Goal: Check status: Check status

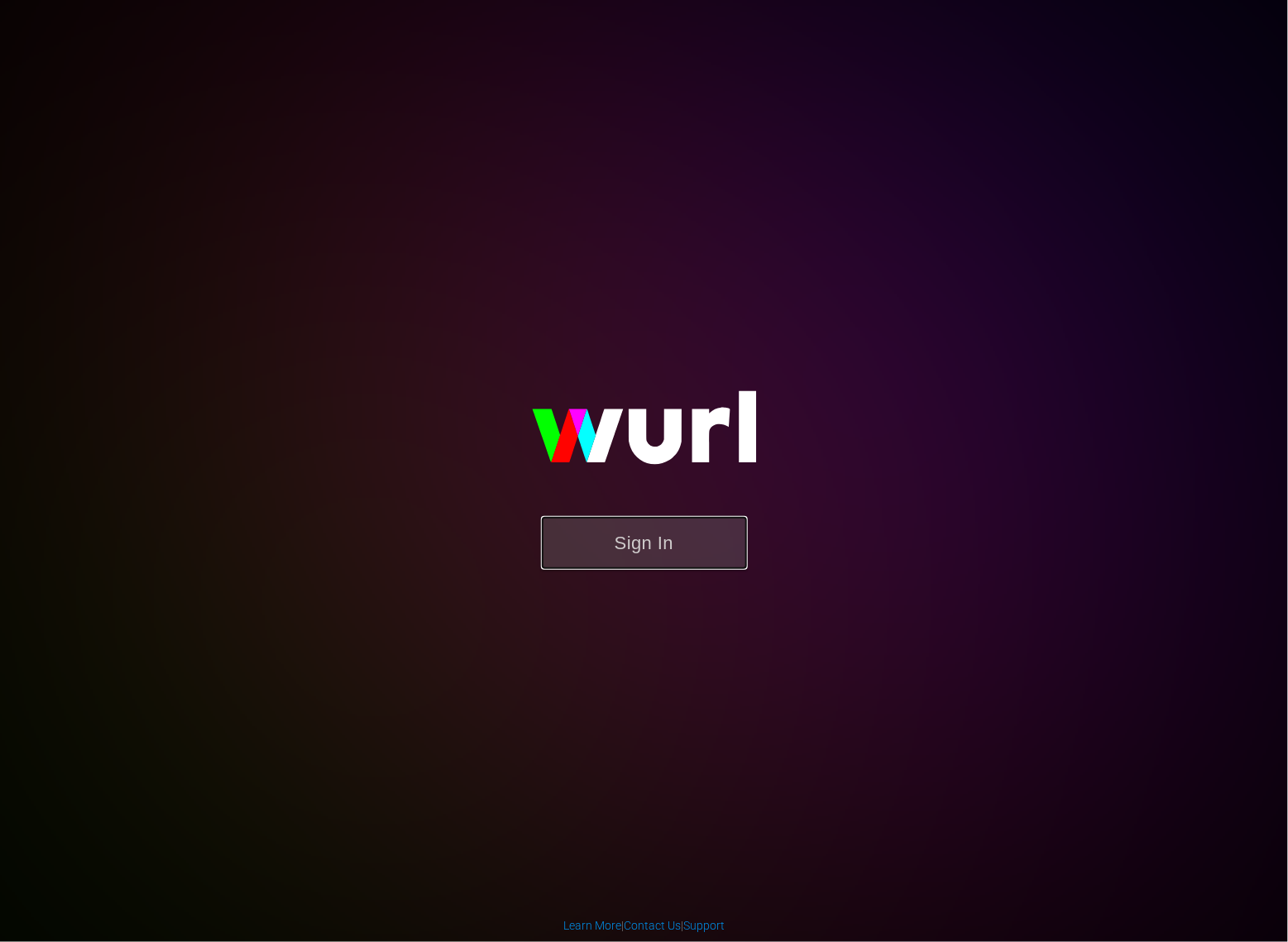
click at [693, 543] on button "Sign In" at bounding box center [644, 543] width 206 height 54
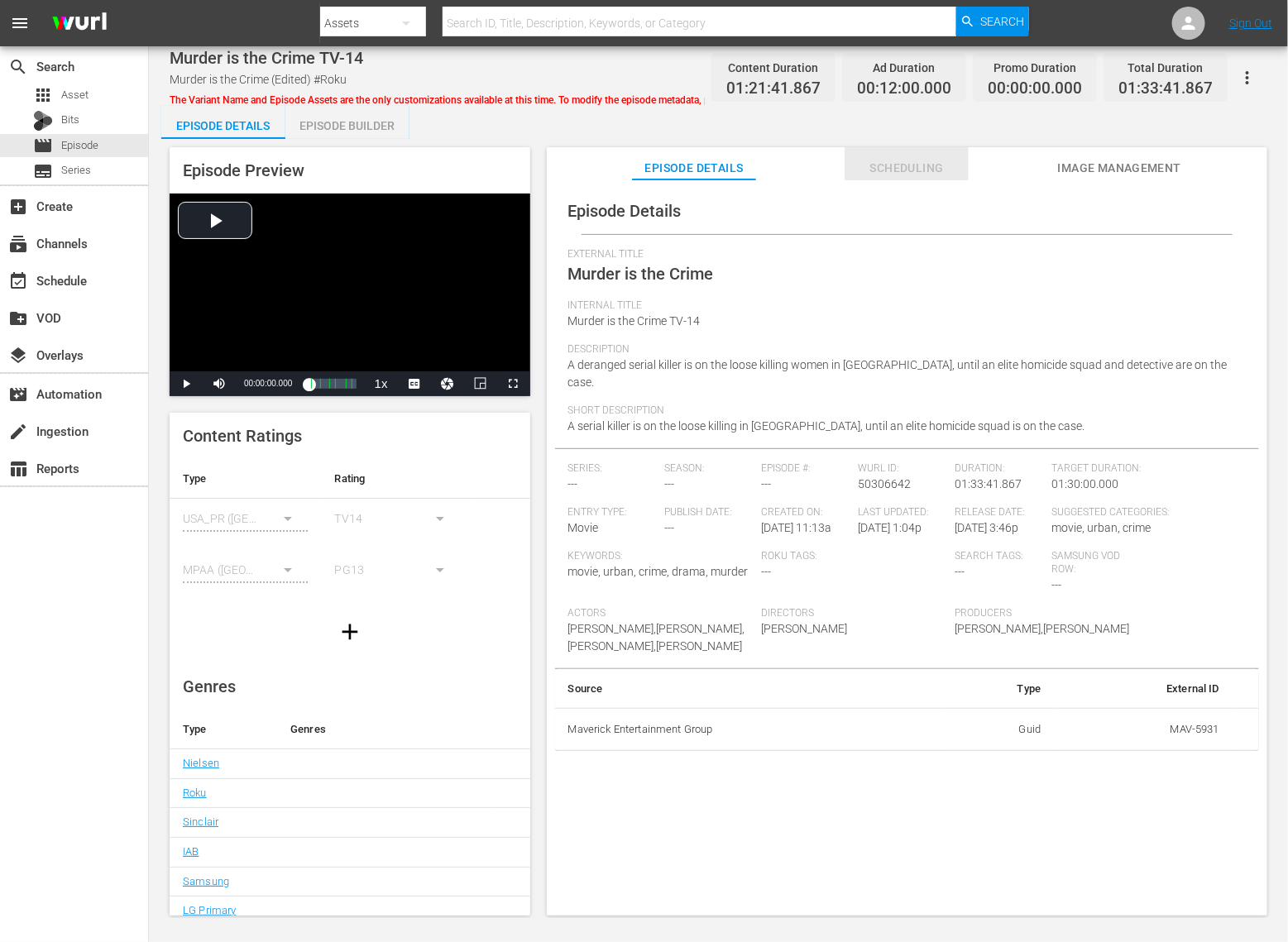
click at [904, 162] on span "Scheduling" at bounding box center [906, 168] width 124 height 21
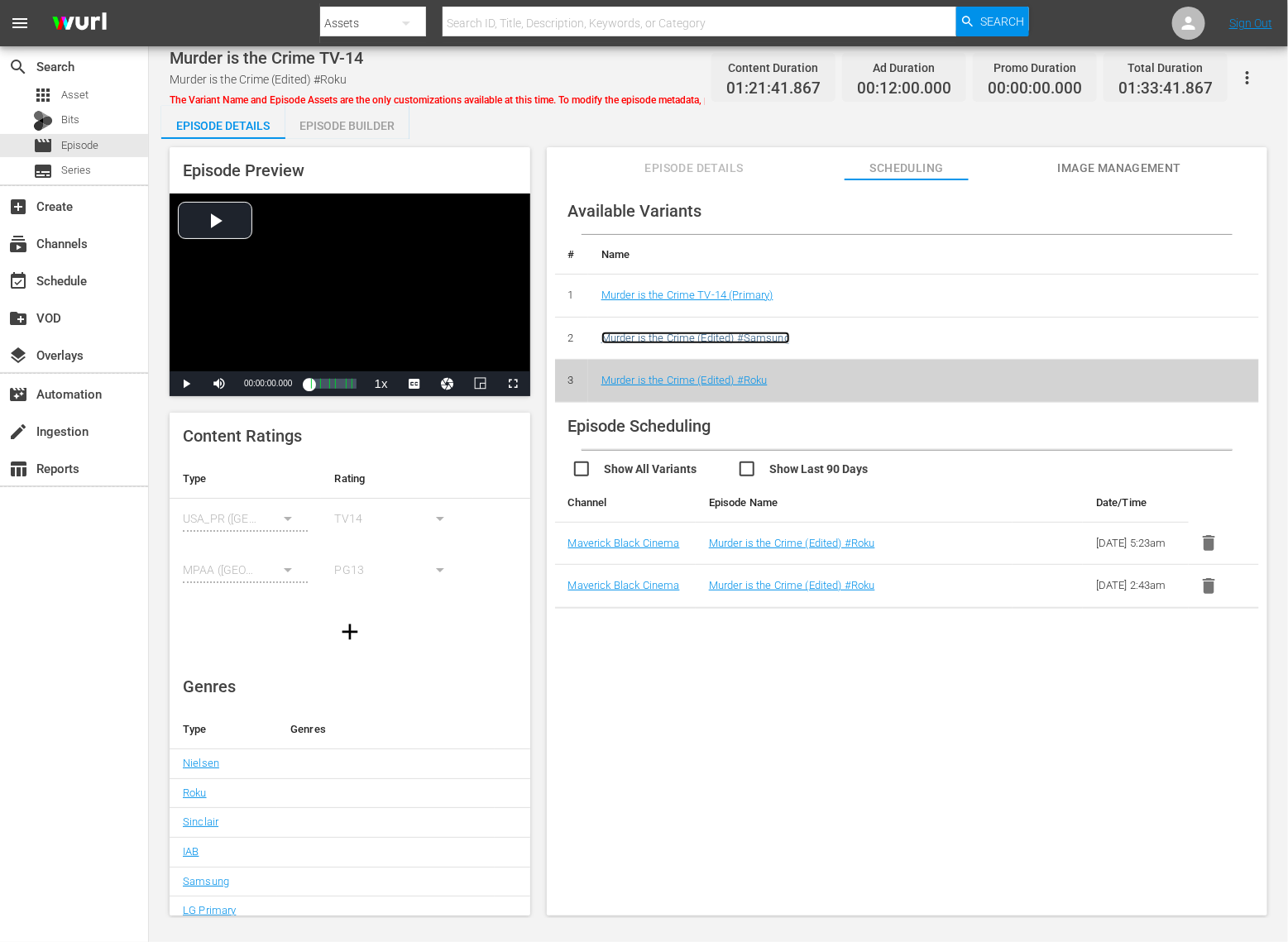
click at [768, 333] on link "Murder is the Crime (Edited) #Samsung" at bounding box center [696, 337] width 189 height 12
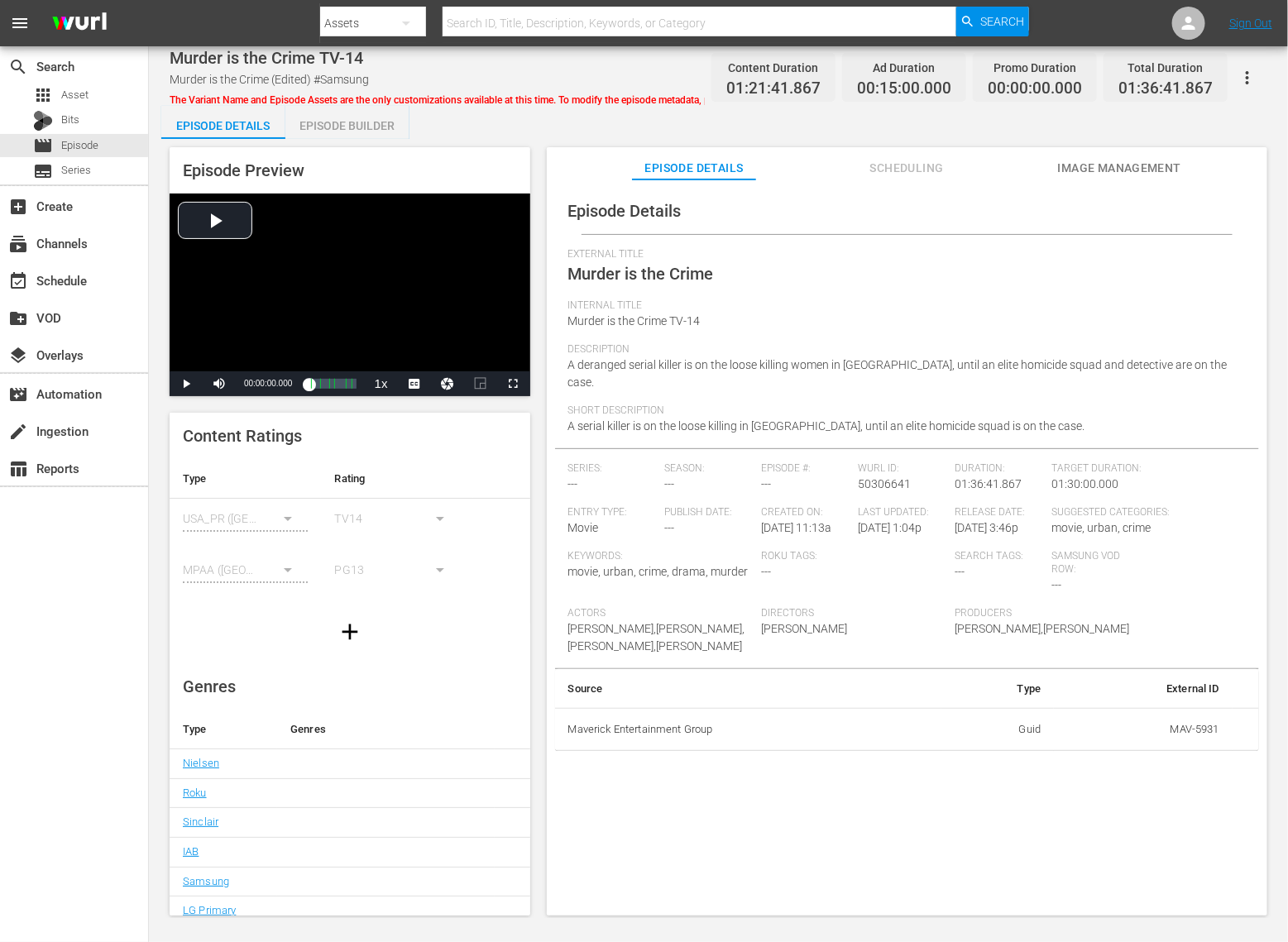
click at [916, 154] on button "Scheduling" at bounding box center [906, 163] width 124 height 33
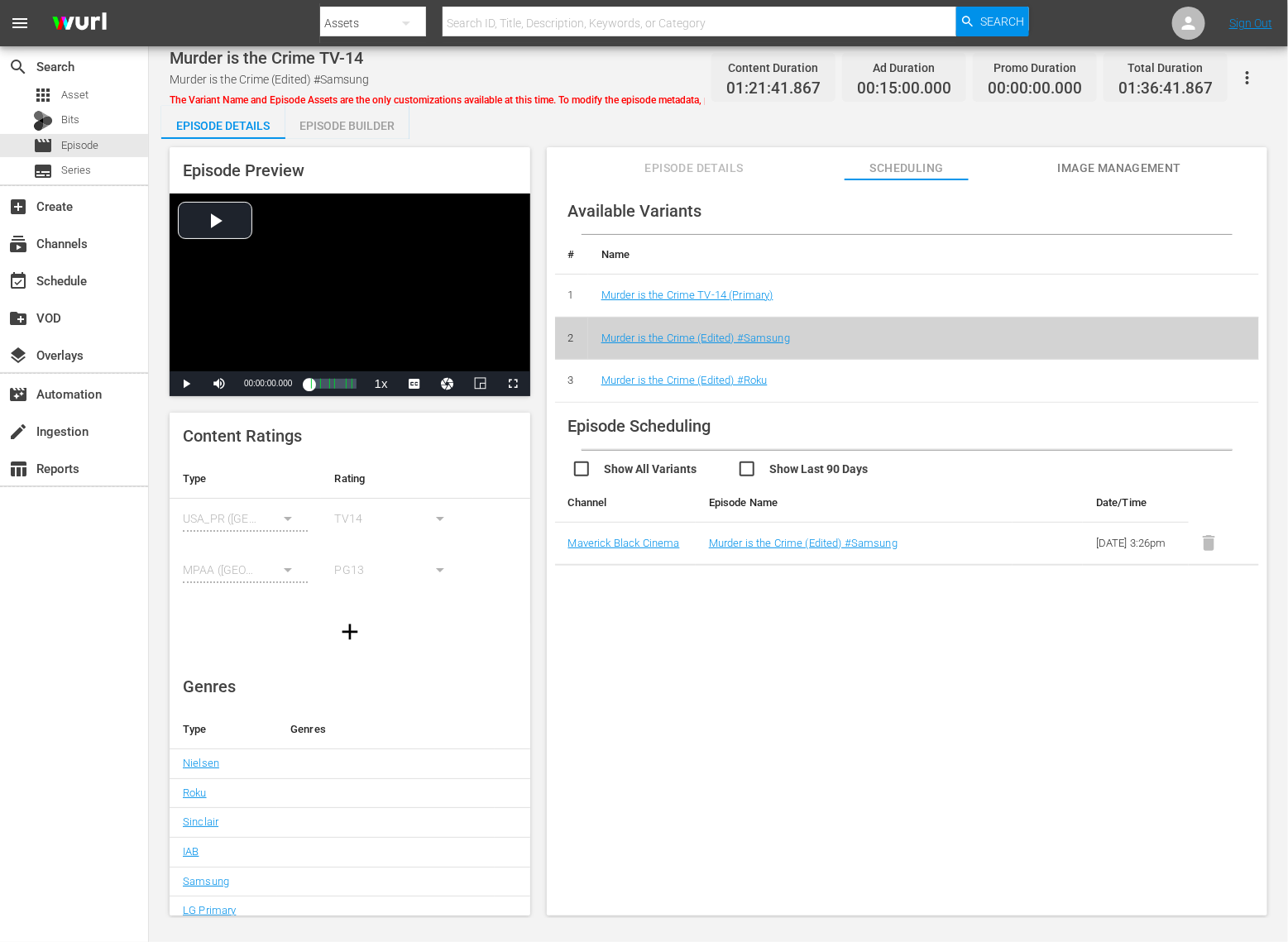
click at [674, 287] on td "Murder is the Crime TV-14 (Primary)" at bounding box center [924, 296] width 671 height 43
click at [686, 293] on link "Murder is the Crime TV-14 (Primary)" at bounding box center [687, 294] width 172 height 12
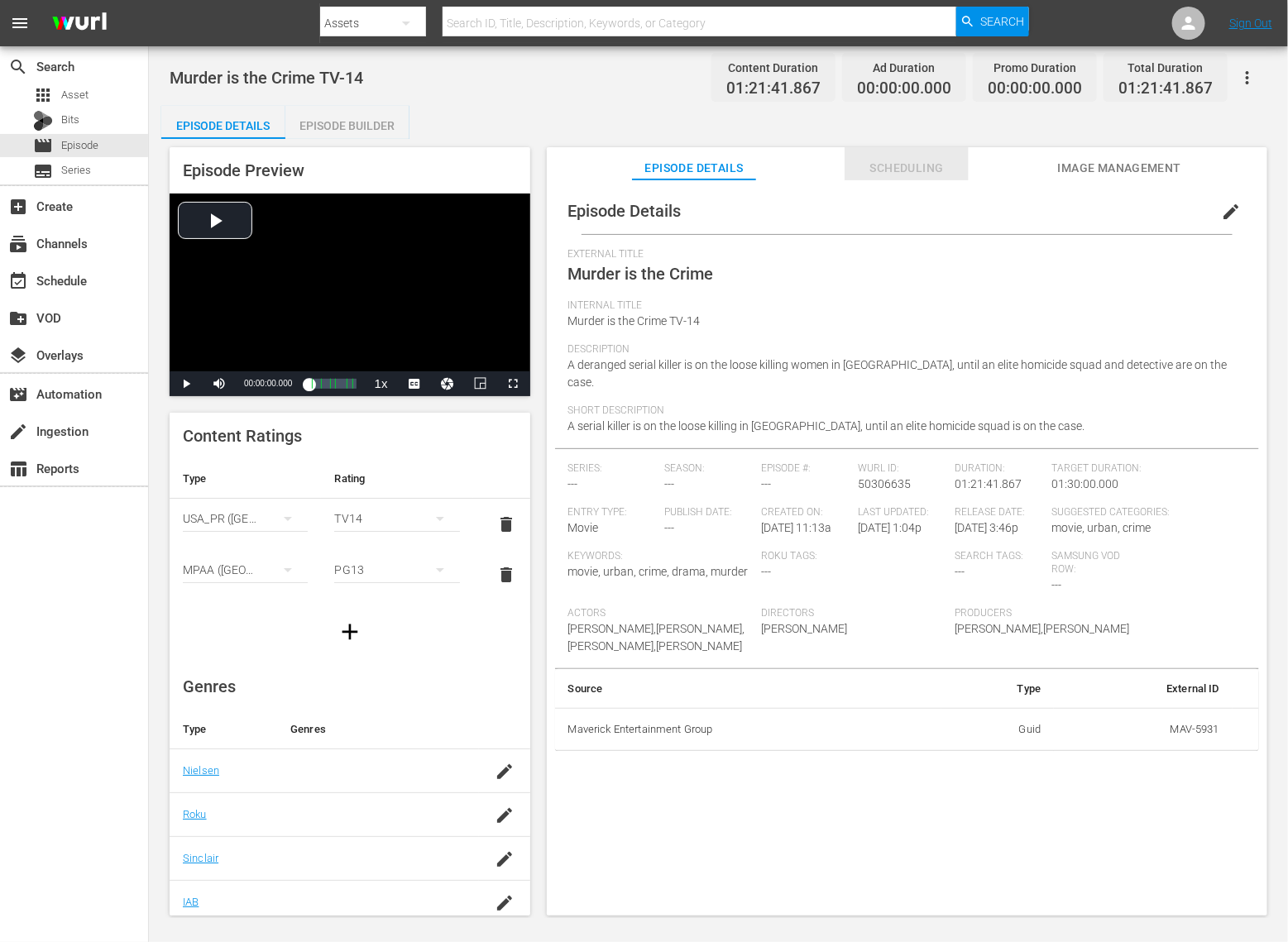
click at [912, 148] on button "Scheduling" at bounding box center [906, 163] width 124 height 33
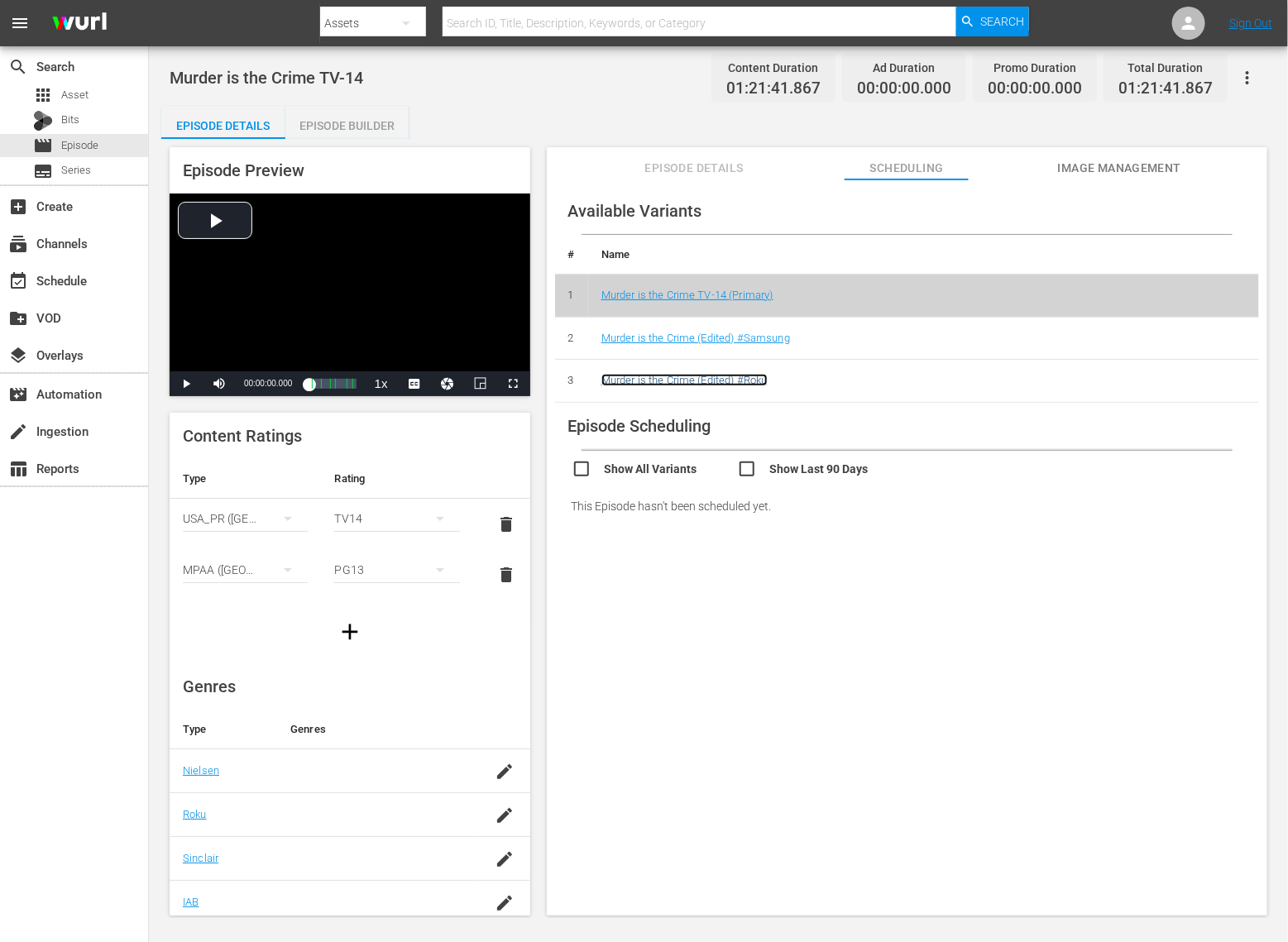
click at [687, 378] on link "Murder is the Crime (Edited) #Roku" at bounding box center [685, 379] width 166 height 12
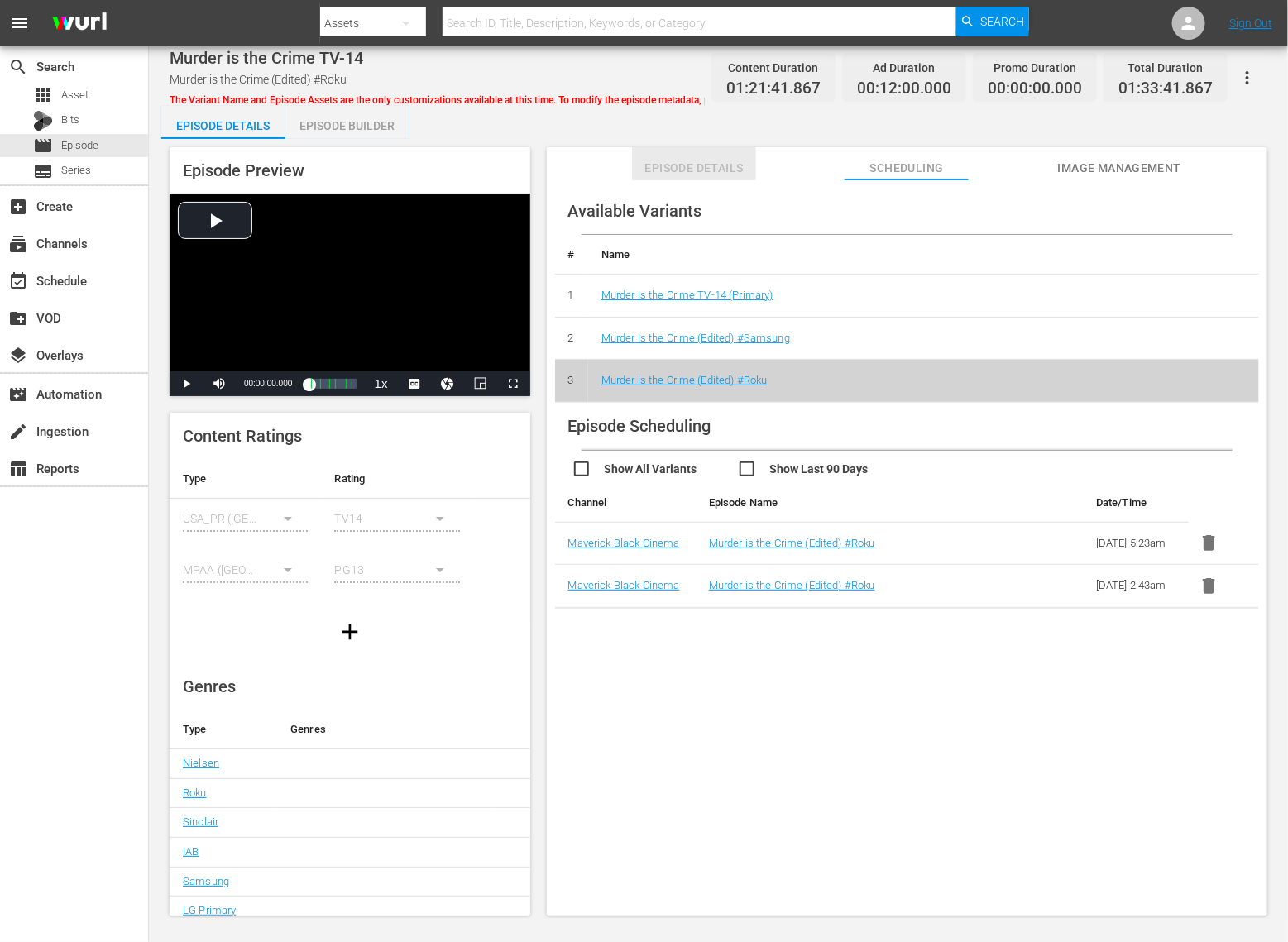
click at [679, 156] on button "Episode Details" at bounding box center [694, 163] width 124 height 33
